Goal: Task Accomplishment & Management: Manage account settings

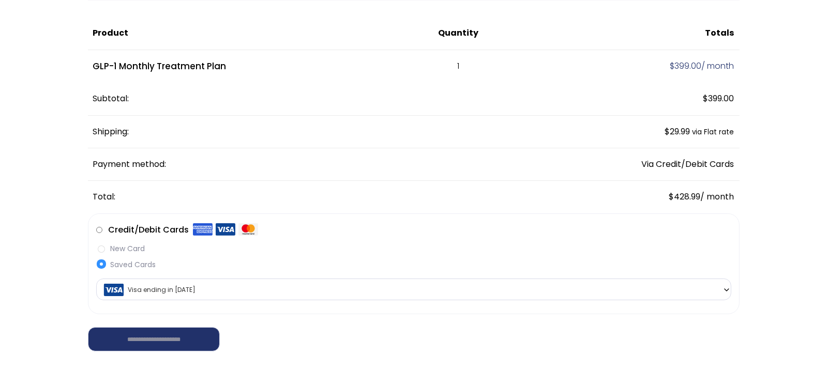
scroll to position [103, 0]
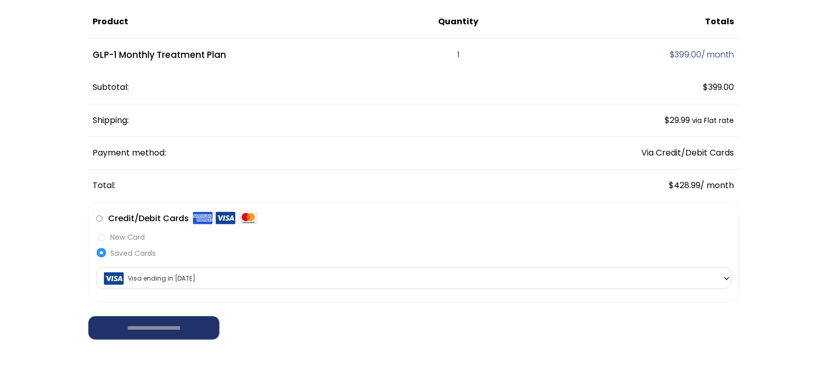
click at [724, 277] on b at bounding box center [726, 278] width 8 height 8
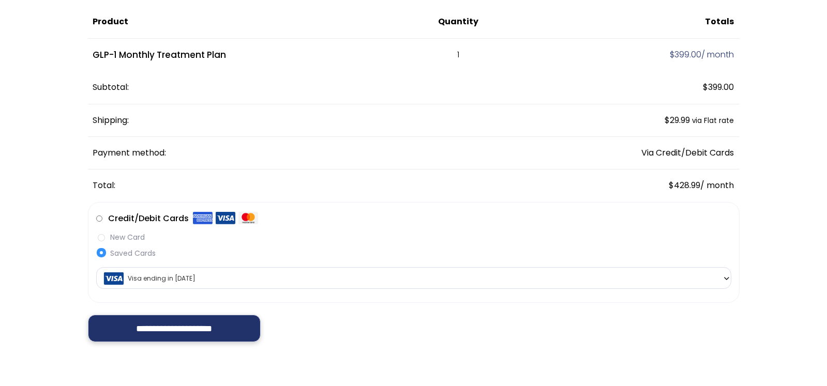
click at [219, 327] on input "**********" at bounding box center [174, 329] width 173 height 28
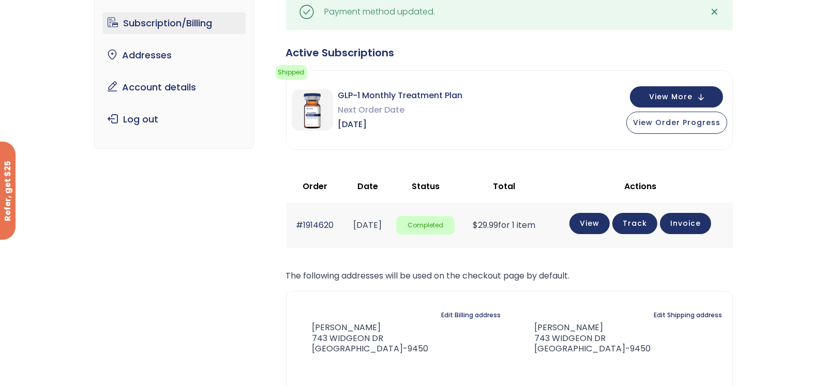
scroll to position [73, 0]
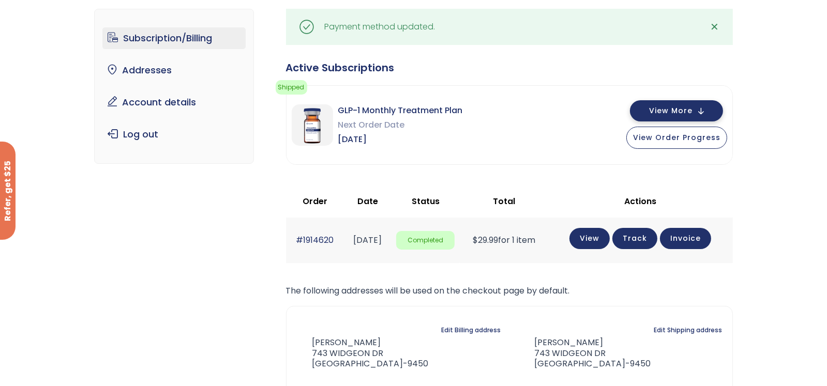
click at [699, 110] on button "View More" at bounding box center [676, 110] width 93 height 21
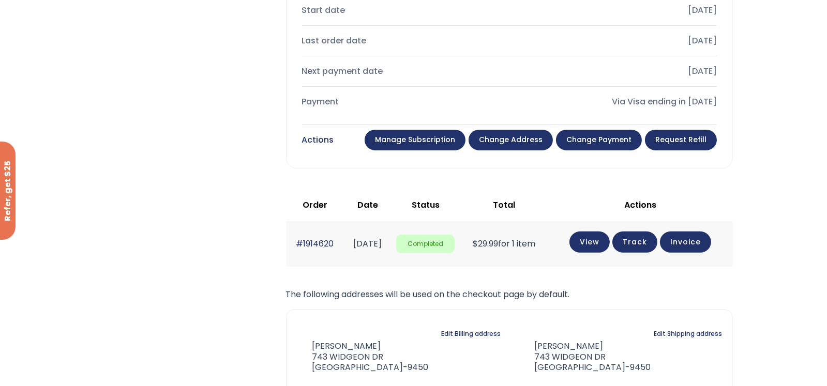
scroll to position [435, 0]
click at [421, 130] on link "Manage Subscription" at bounding box center [414, 139] width 101 height 21
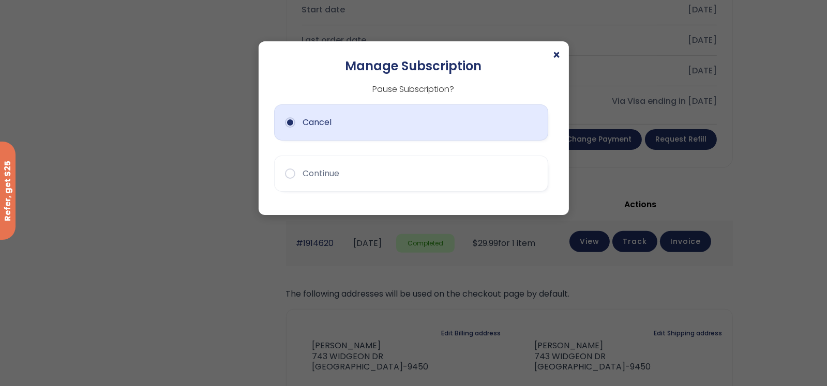
click at [435, 109] on button "Cancel" at bounding box center [411, 122] width 274 height 36
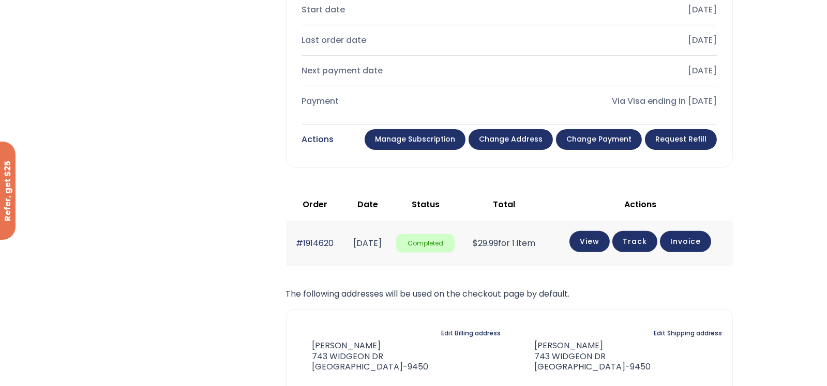
click at [422, 144] on link "Manage Subscription" at bounding box center [414, 139] width 101 height 21
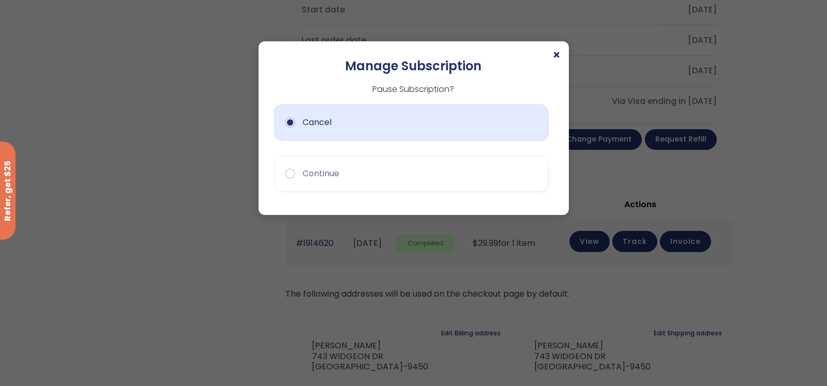
click at [343, 116] on button "Cancel" at bounding box center [411, 122] width 274 height 36
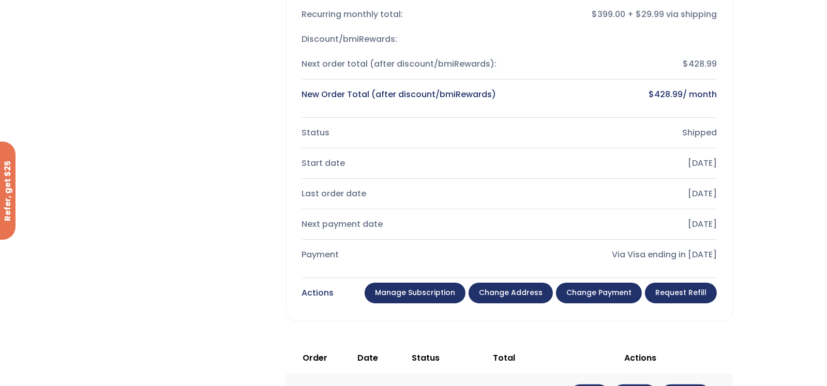
scroll to position [231, 0]
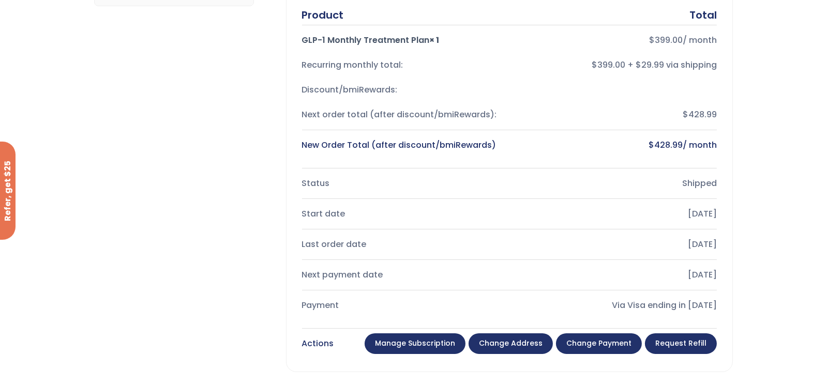
click at [615, 345] on link "Change payment" at bounding box center [599, 343] width 86 height 21
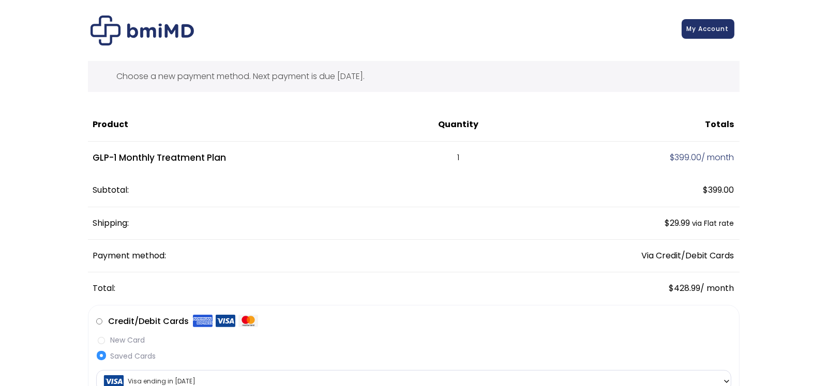
click at [717, 35] on link "My Account" at bounding box center [707, 29] width 53 height 20
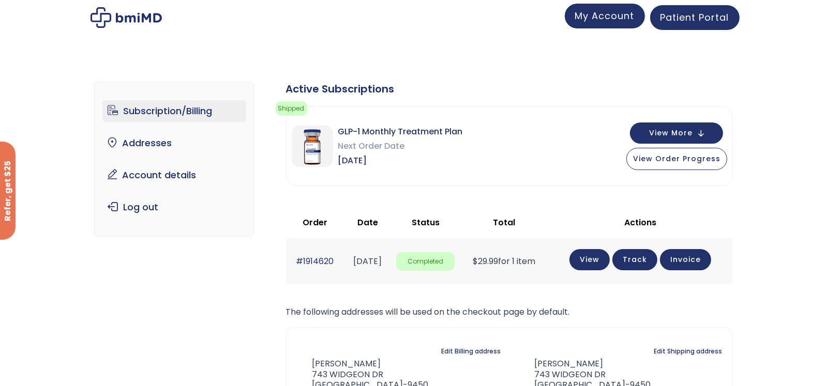
click at [608, 18] on span "My Account" at bounding box center [604, 15] width 59 height 13
click at [602, 262] on link "View" at bounding box center [589, 258] width 40 height 21
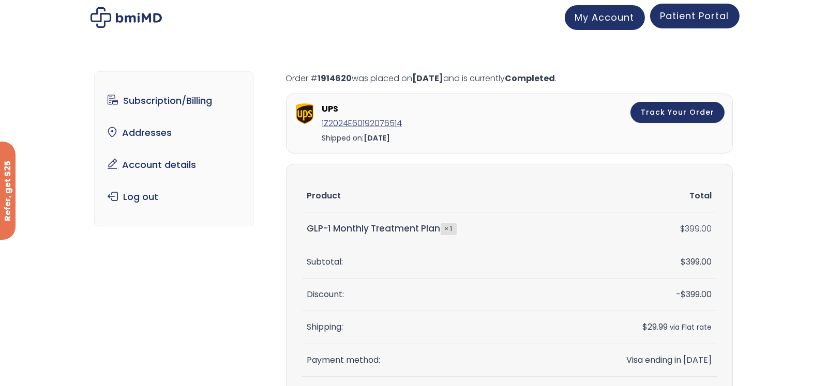
click at [690, 19] on span "Patient Portal" at bounding box center [694, 15] width 69 height 13
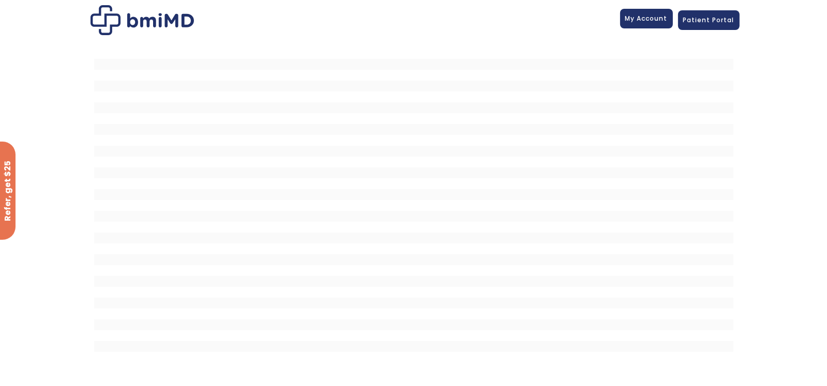
click at [651, 24] on link "My Account" at bounding box center [646, 19] width 53 height 20
